Goal: Book appointment/travel/reservation

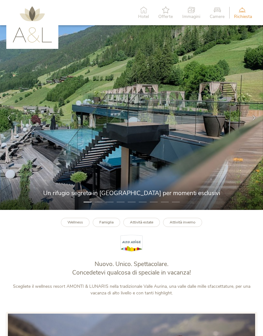
click at [251, 120] on icon at bounding box center [253, 117] width 5 height 5
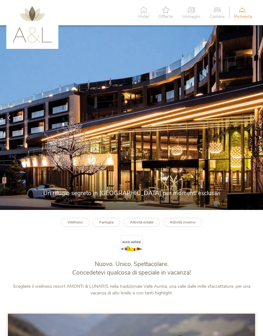
click at [255, 120] on icon at bounding box center [253, 117] width 5 height 5
click at [254, 120] on icon at bounding box center [253, 117] width 5 height 5
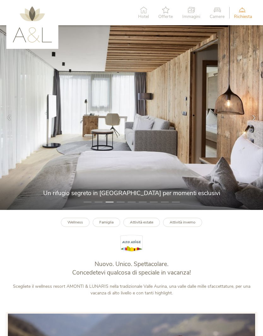
click at [251, 120] on icon at bounding box center [253, 117] width 5 height 5
click at [249, 124] on div at bounding box center [254, 118] width 18 height 18
click at [143, 11] on icon at bounding box center [143, 9] width 11 height 7
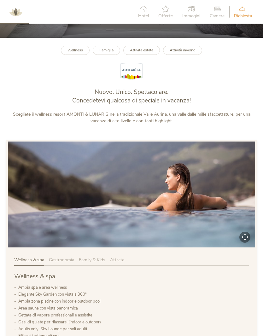
scroll to position [172, 0]
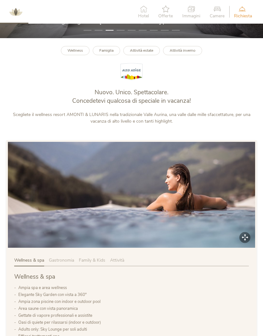
click at [81, 263] on span "Family & Kids" at bounding box center [92, 260] width 26 height 6
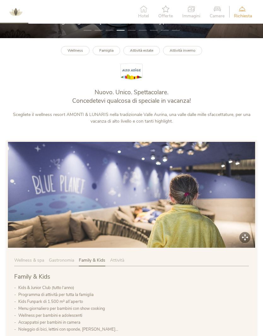
click at [235, 219] on img at bounding box center [131, 194] width 247 height 105
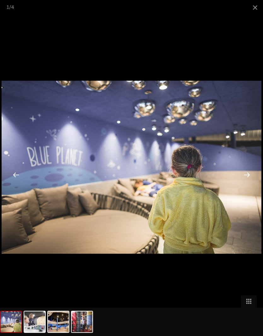
click at [33, 332] on img at bounding box center [34, 321] width 21 height 21
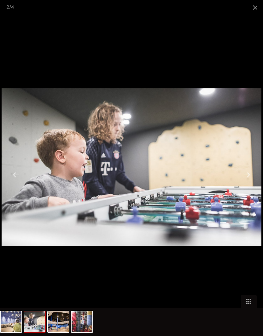
click at [60, 332] on img at bounding box center [58, 321] width 21 height 21
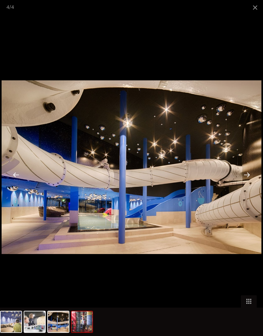
click at [78, 332] on img at bounding box center [81, 321] width 21 height 21
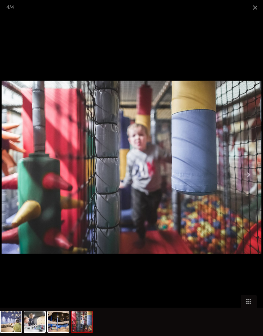
click at [251, 1] on span at bounding box center [255, 7] width 16 height 15
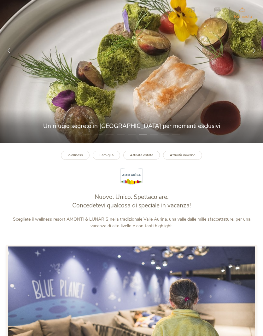
scroll to position [0, 0]
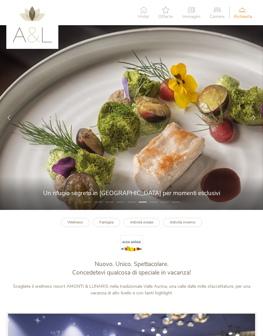
click at [221, 6] on div "Camere" at bounding box center [217, 12] width 24 height 19
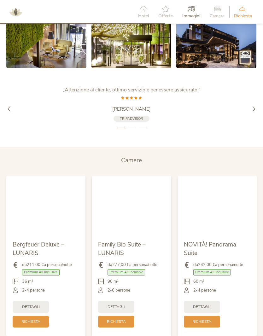
scroll to position [1184, 0]
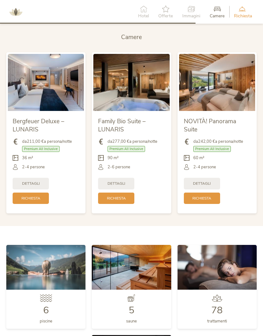
click at [185, 186] on div "Dettagli" at bounding box center [202, 184] width 36 height 12
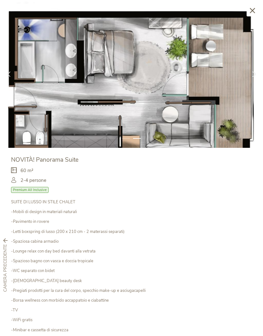
scroll to position [0, 0]
